Goal: Find specific page/section

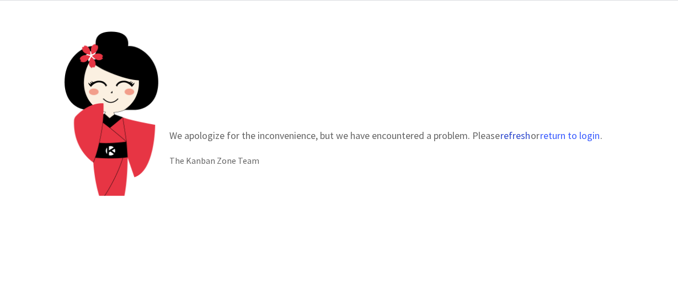
click at [520, 135] on button "refresh" at bounding box center [515, 135] width 31 height 11
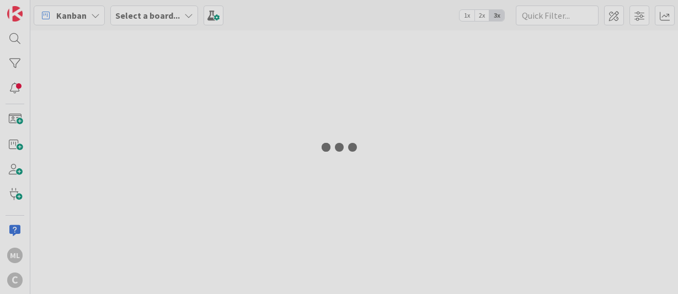
type input "[PERSON_NAME]"
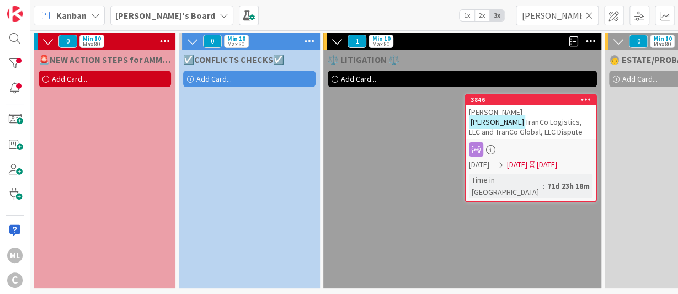
click at [220, 17] on icon at bounding box center [224, 15] width 9 height 9
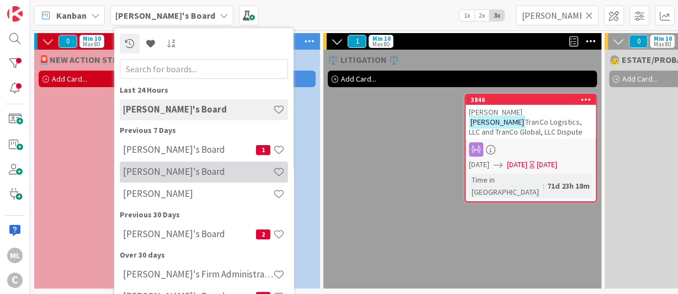
click at [157, 173] on h4 "[PERSON_NAME]'s Board" at bounding box center [198, 171] width 150 height 11
